Goal: Navigation & Orientation: Find specific page/section

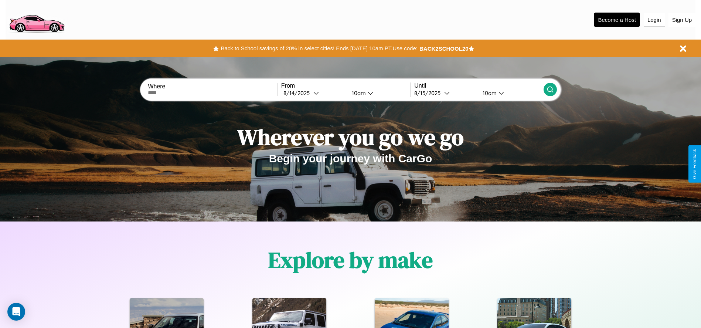
click at [654, 20] on button "Login" at bounding box center [653, 20] width 21 height 14
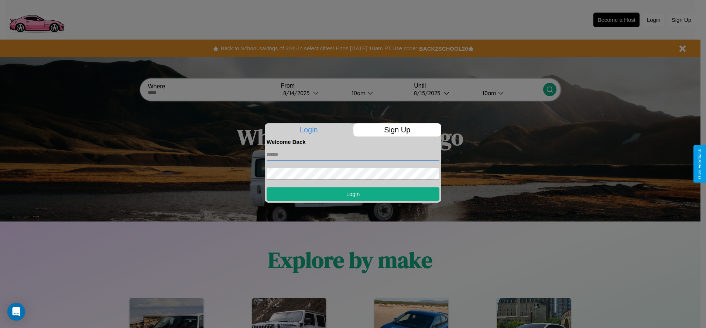
click at [353, 154] on input "text" at bounding box center [353, 154] width 173 height 12
type input "**********"
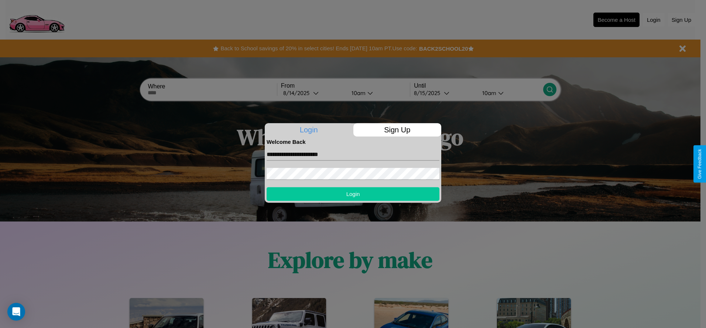
click at [353, 193] on button "Login" at bounding box center [353, 194] width 173 height 14
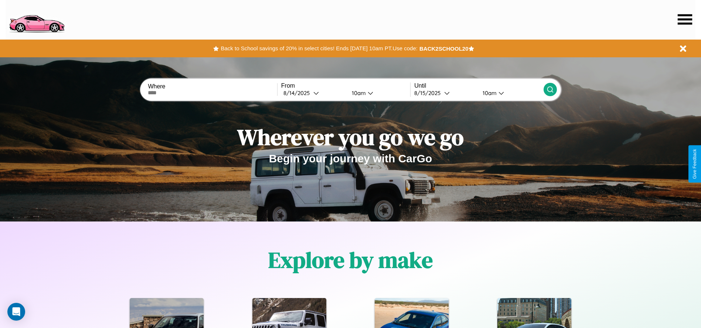
click at [684, 19] on icon at bounding box center [684, 19] width 14 height 10
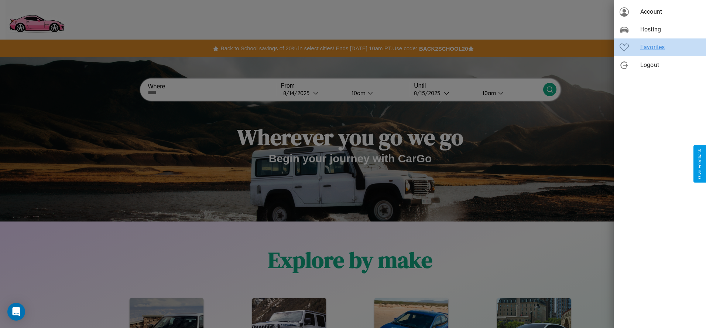
click at [660, 47] on span "Favorites" at bounding box center [670, 47] width 60 height 9
